Goal: Navigation & Orientation: Find specific page/section

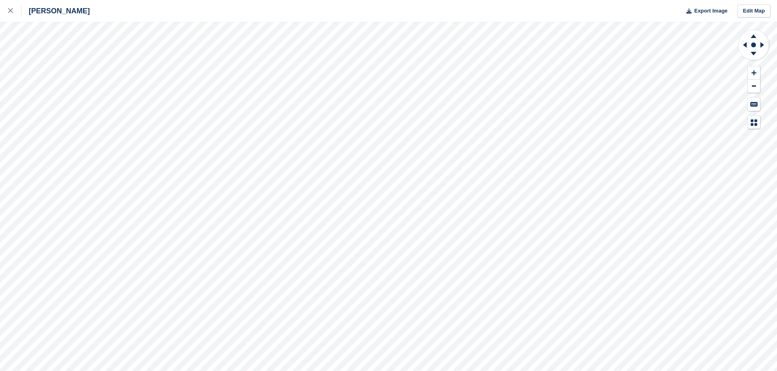
click at [61, 63] on div "[PERSON_NAME] Export Image Edit Map" at bounding box center [388, 185] width 777 height 371
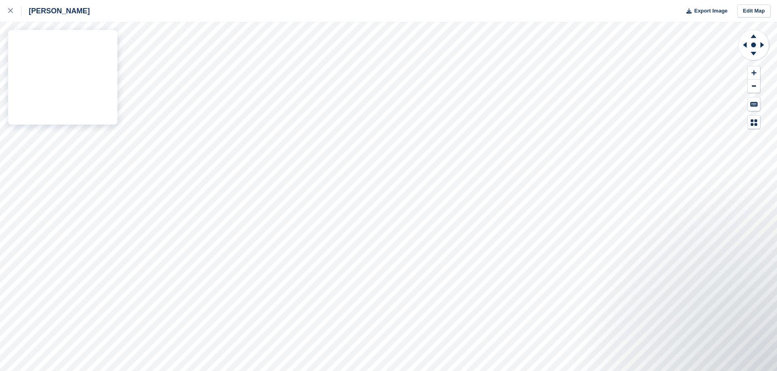
click at [13, 109] on div "[PERSON_NAME] Export Image Edit Map" at bounding box center [388, 185] width 777 height 371
click at [59, 61] on div "[PERSON_NAME] Export Image Edit Map" at bounding box center [388, 185] width 777 height 371
click at [8, 14] on div at bounding box center [14, 11] width 13 height 10
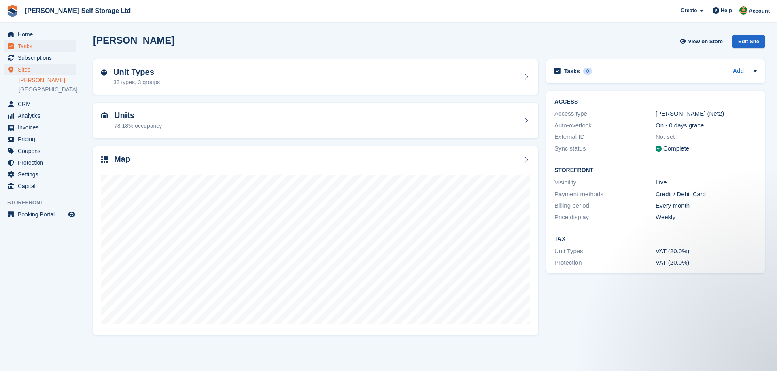
click at [47, 41] on span "Tasks" at bounding box center [42, 45] width 49 height 11
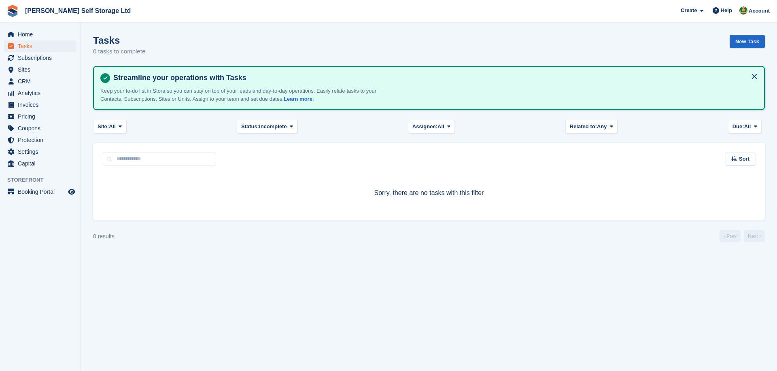
click at [41, 34] on span "Home" at bounding box center [42, 34] width 49 height 11
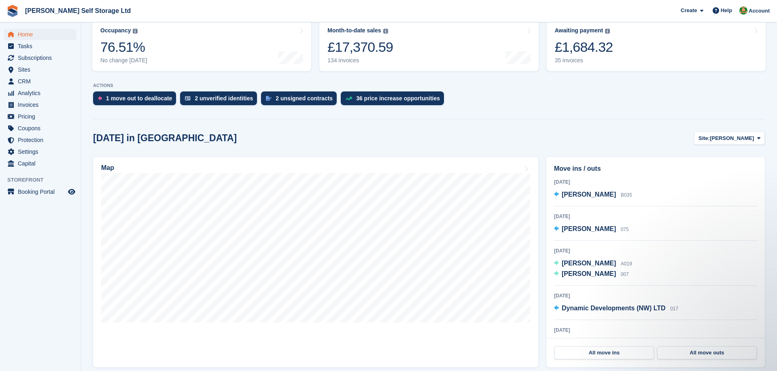
scroll to position [112, 0]
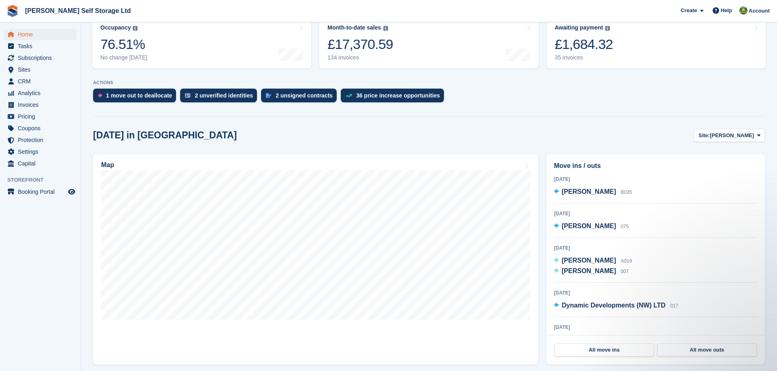
click at [542, 240] on div "Move ins / outs Today Andy Moran B035 3 Oct 2025 Emma berry 075 4 Oct 2025 Rob …" at bounding box center [655, 259] width 227 height 219
click at [575, 261] on span "[PERSON_NAME]" at bounding box center [589, 260] width 54 height 7
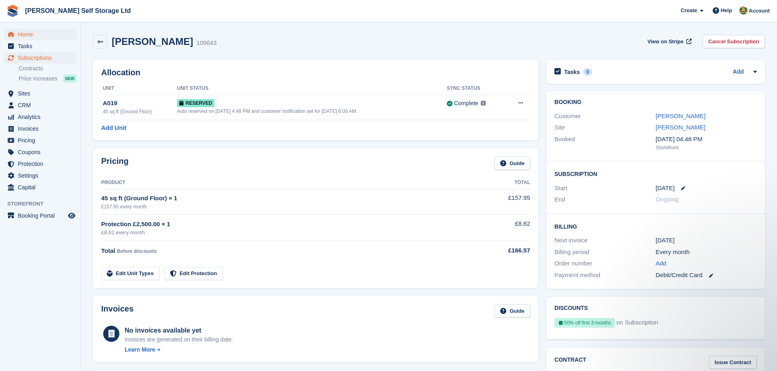
click at [26, 31] on span "Home" at bounding box center [42, 34] width 49 height 11
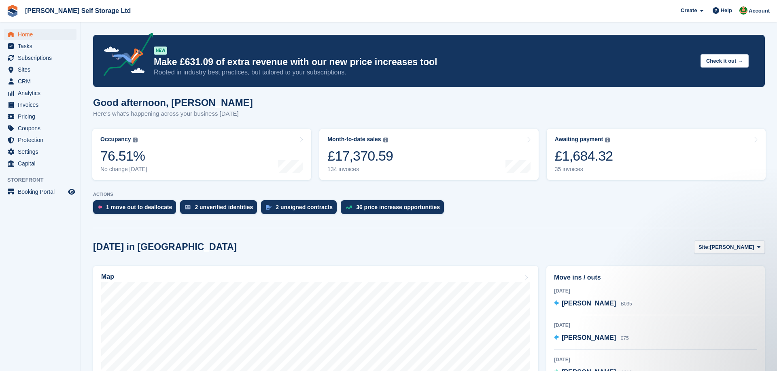
click at [155, 14] on span "[PERSON_NAME] Self Storage Ltd Create Subscription Invoice Contact Deal Discoun…" at bounding box center [388, 11] width 777 height 22
